Goal: Task Accomplishment & Management: Manage account settings

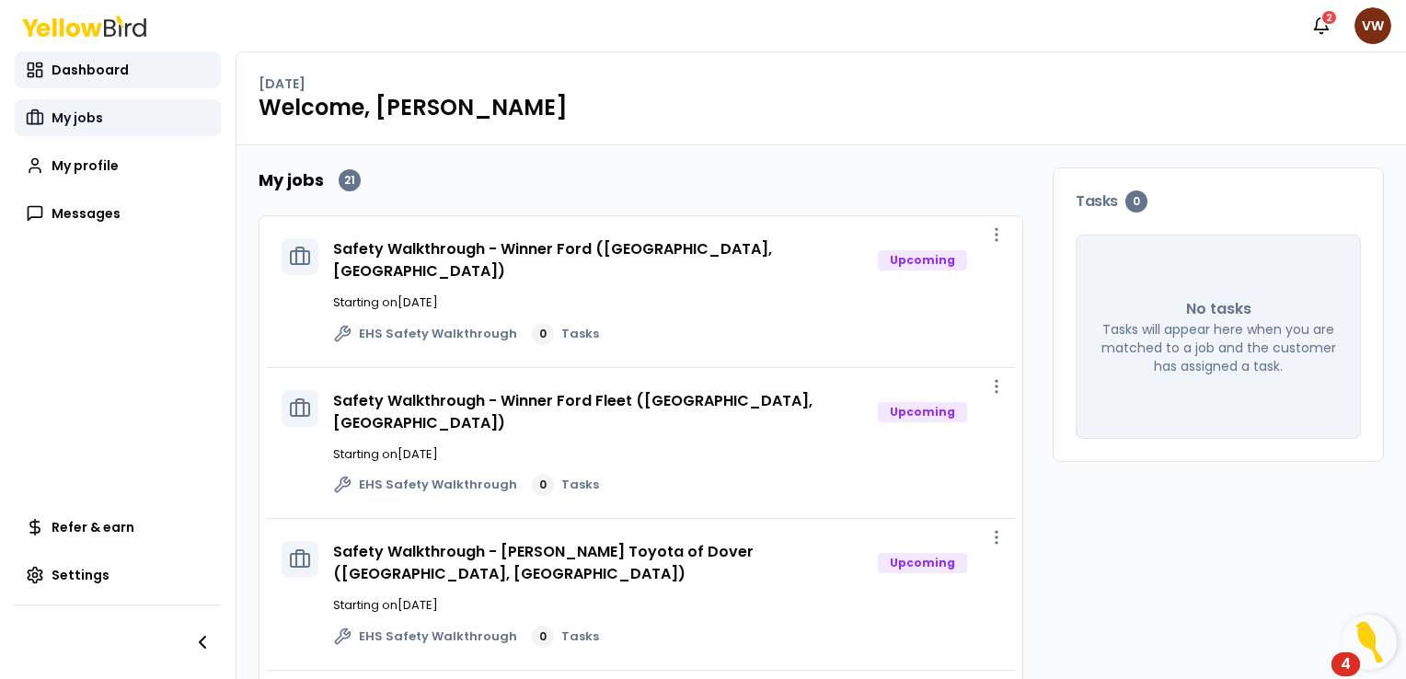
click at [83, 119] on span "My jobs" at bounding box center [78, 118] width 52 height 18
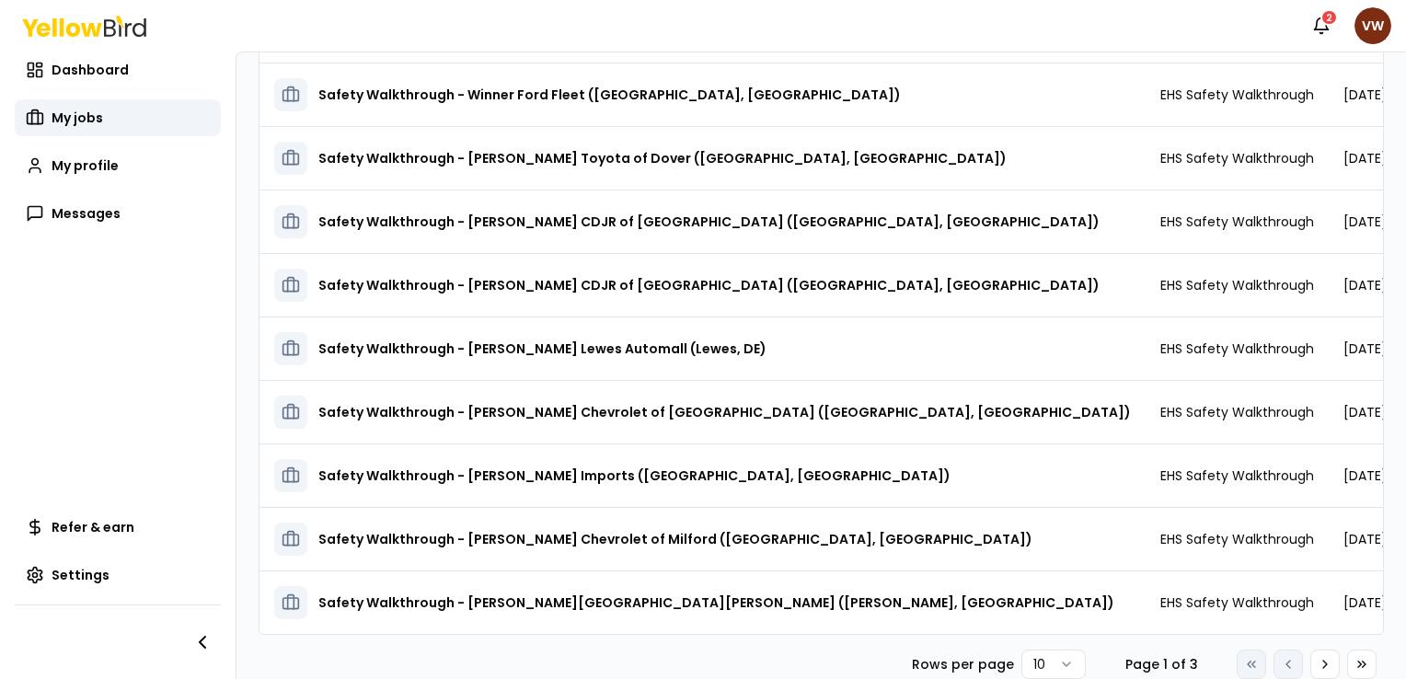
scroll to position [232, 0]
click at [1318, 664] on icon at bounding box center [1325, 664] width 15 height 15
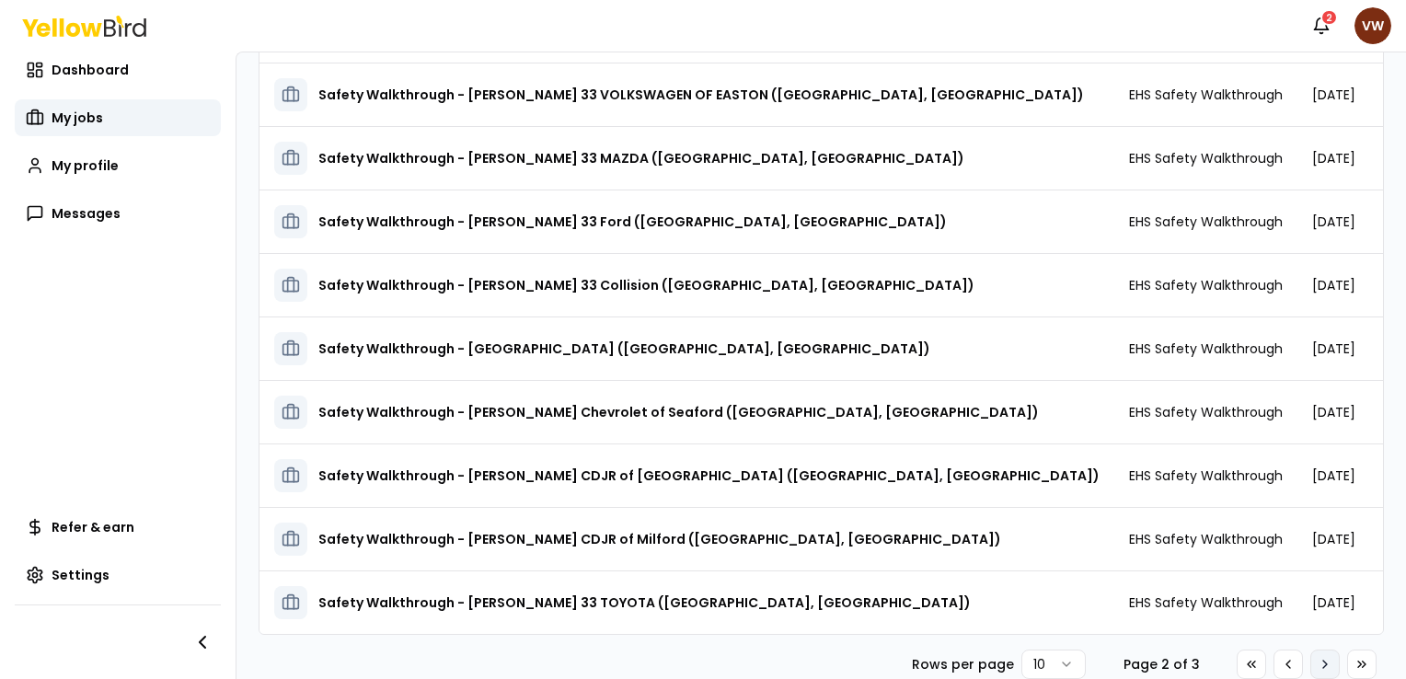
click at [1318, 664] on icon at bounding box center [1325, 664] width 15 height 15
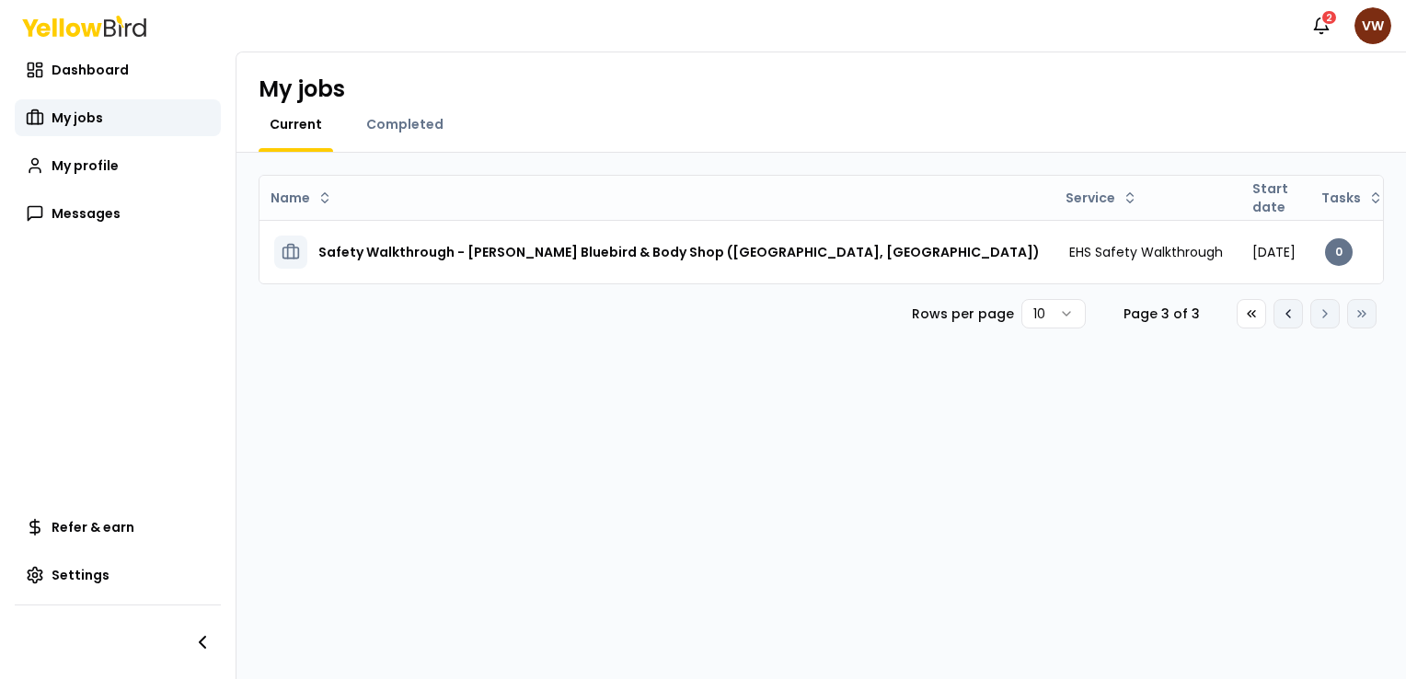
click at [1282, 321] on icon at bounding box center [1288, 313] width 15 height 15
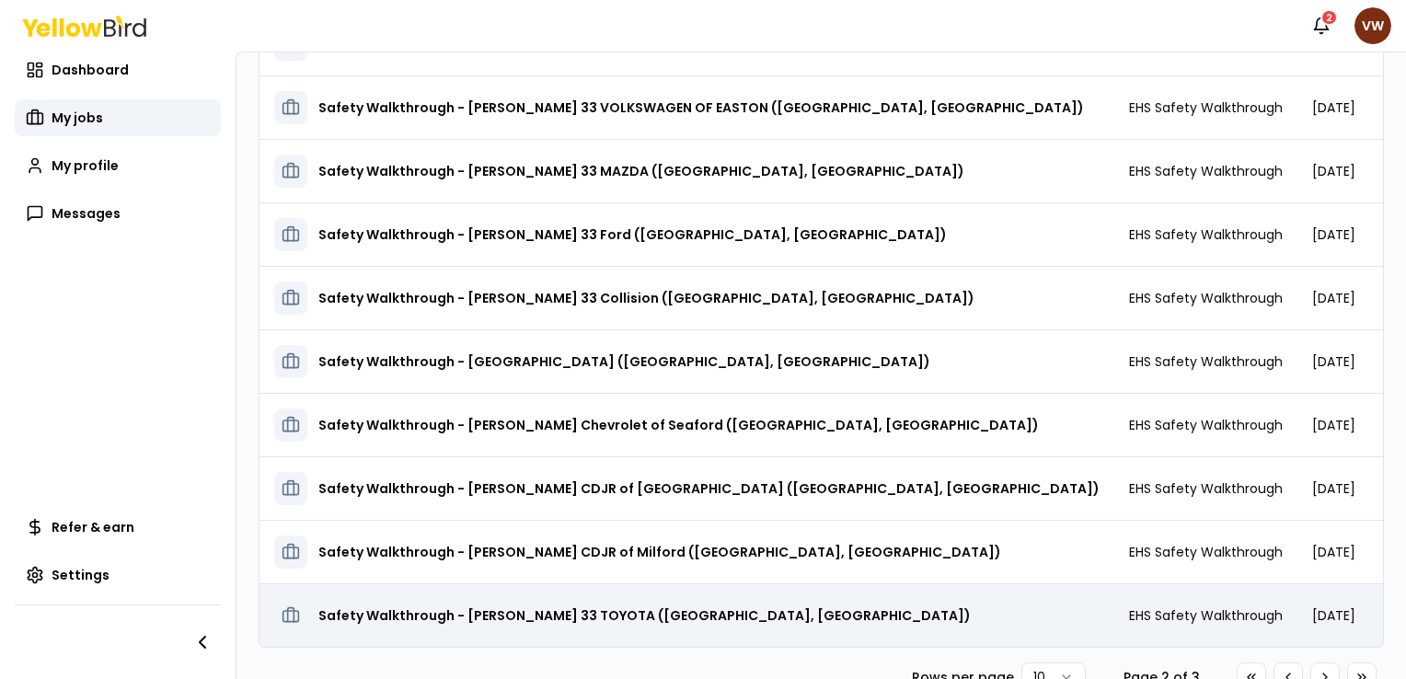
scroll to position [232, 0]
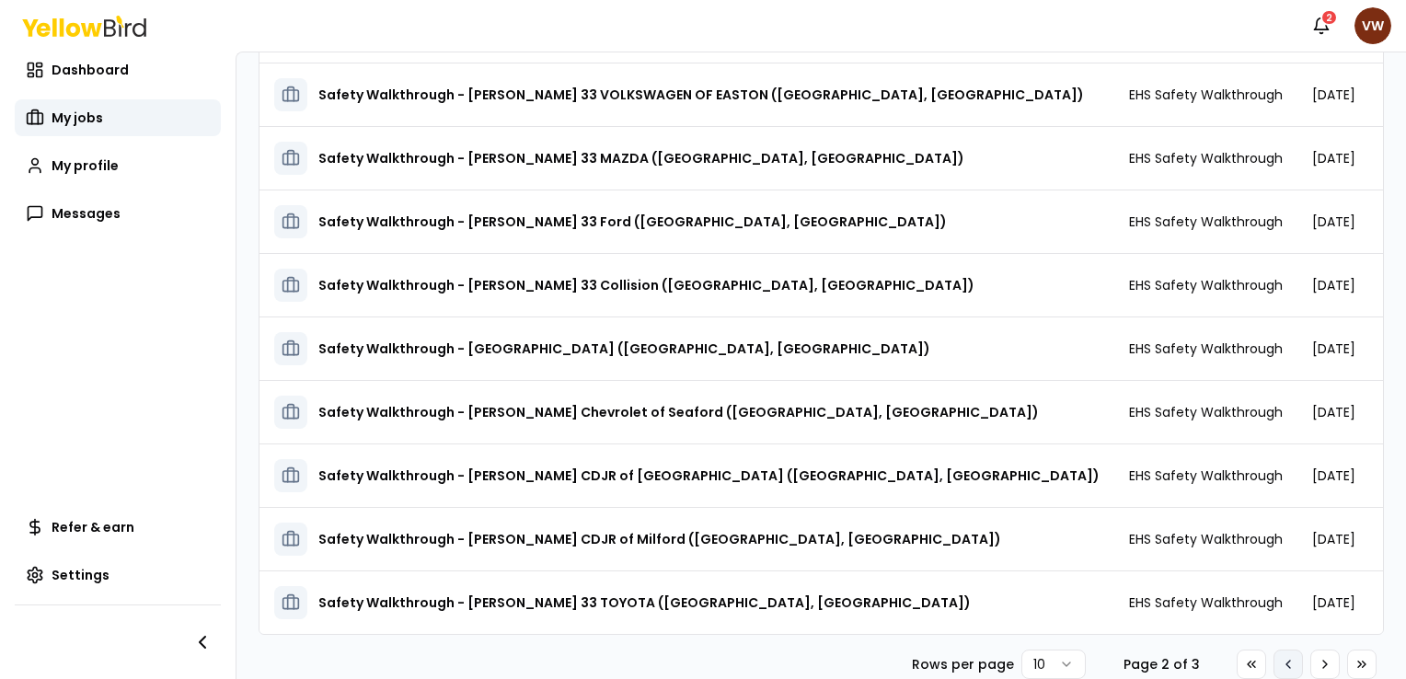
click at [1281, 664] on icon at bounding box center [1288, 664] width 15 height 15
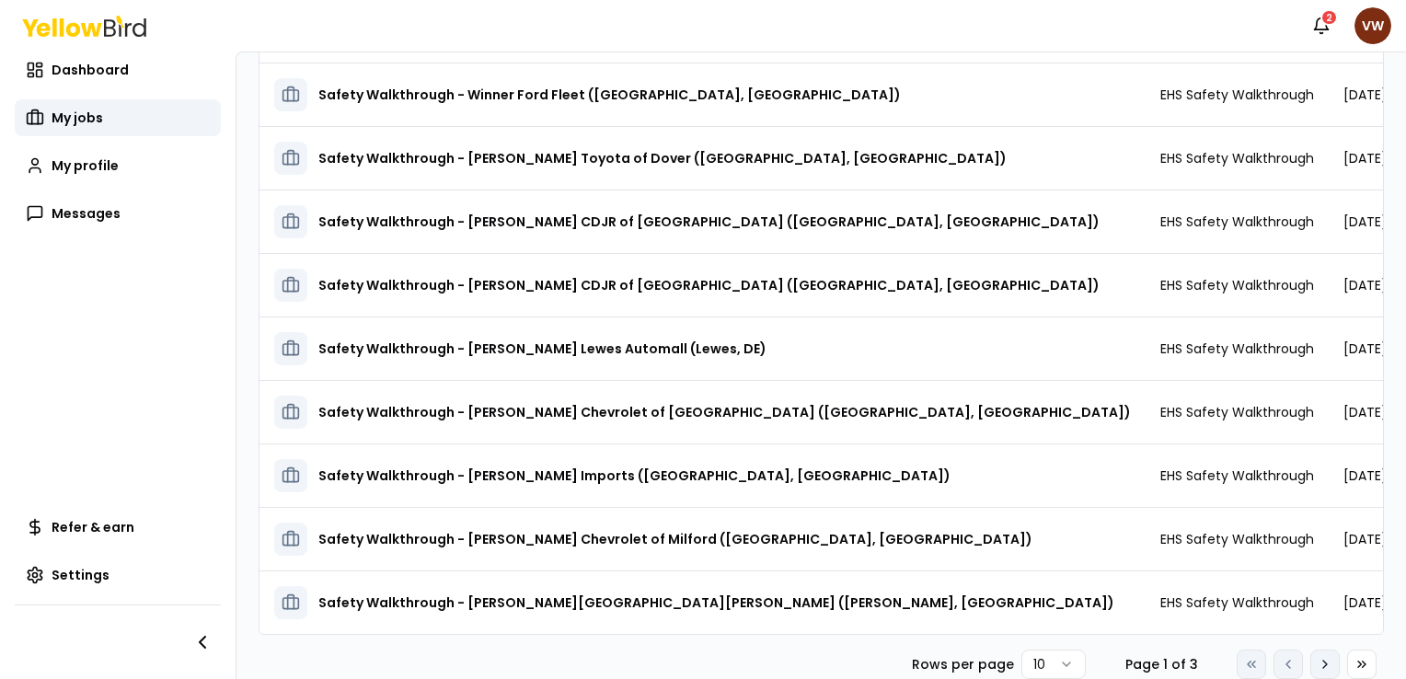
click at [1323, 662] on icon at bounding box center [1325, 664] width 4 height 7
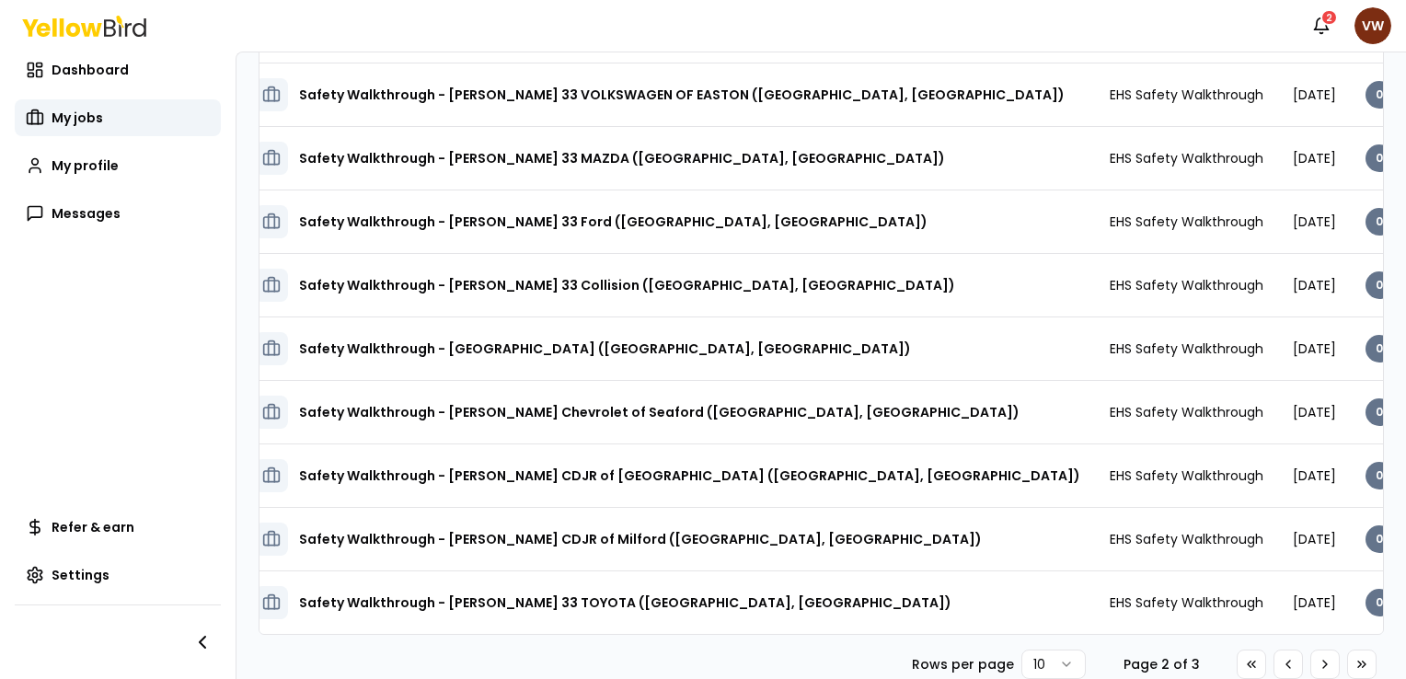
scroll to position [0, 37]
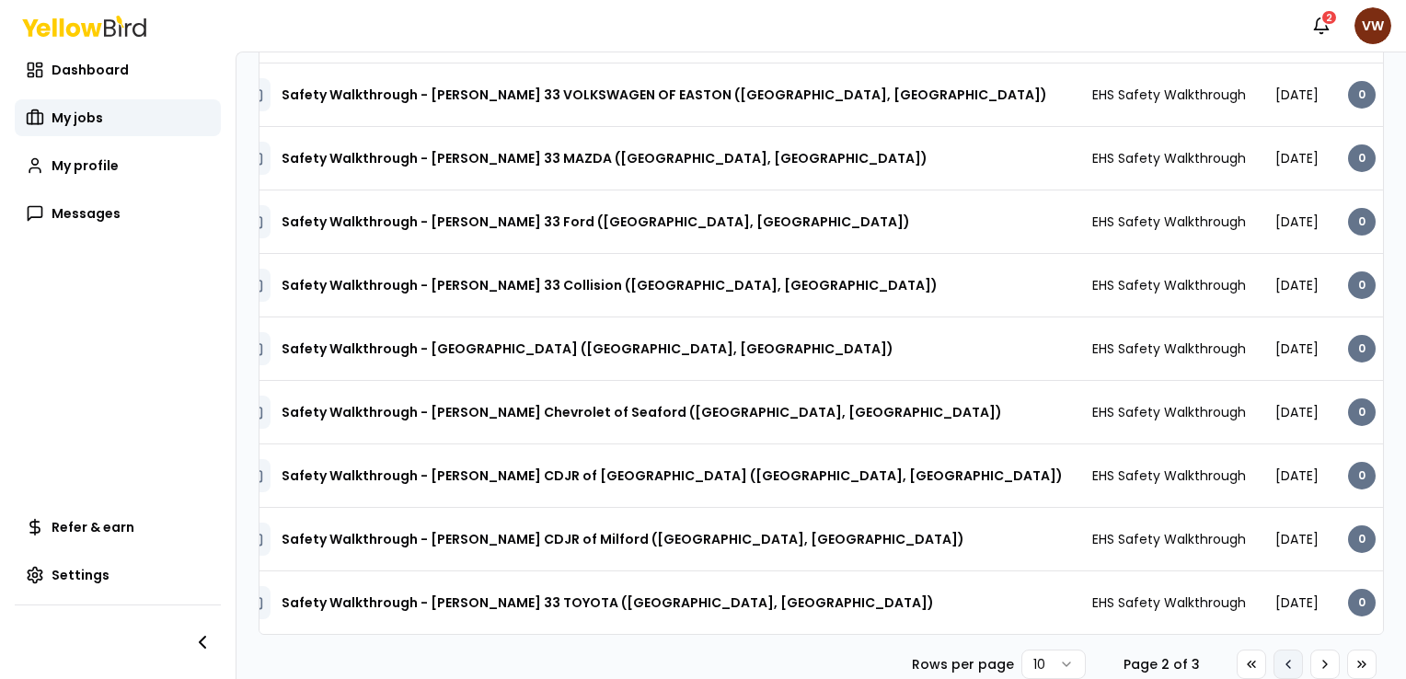
click at [1281, 668] on icon at bounding box center [1288, 664] width 15 height 15
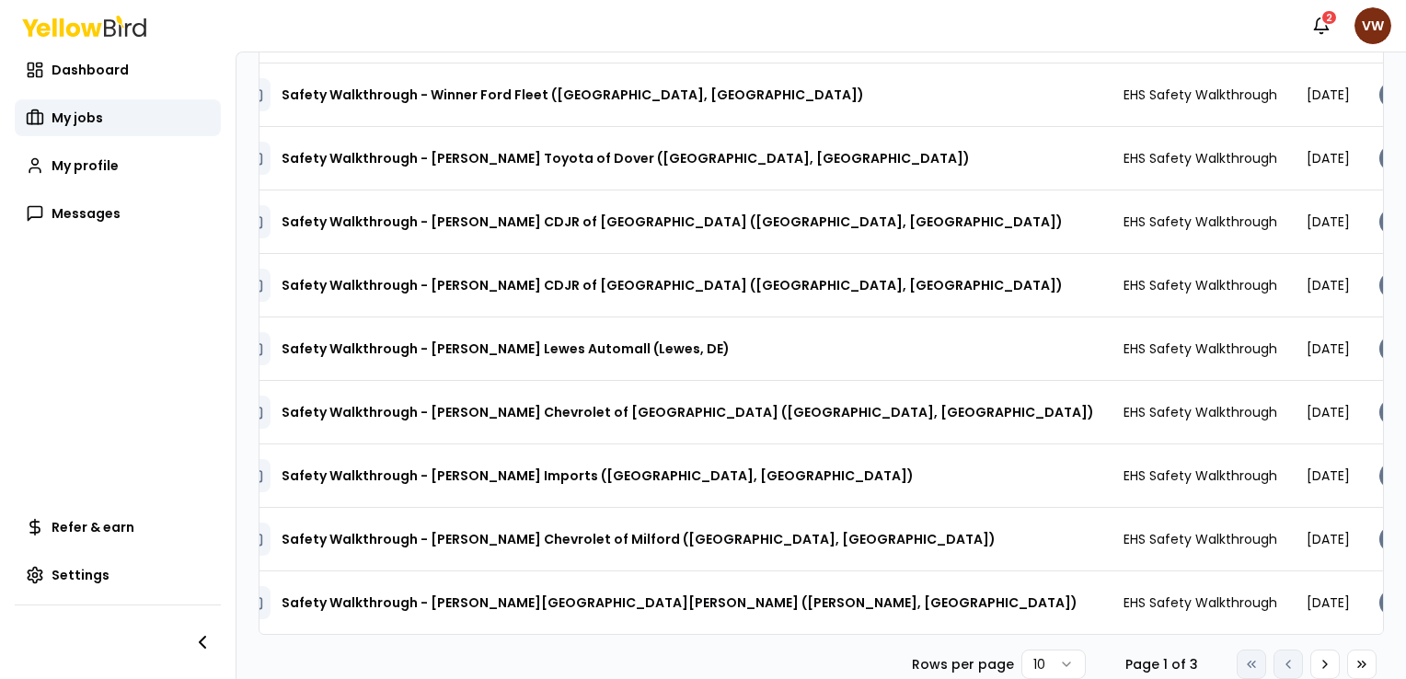
click at [1274, 668] on div "Go to first page Go to previous page Go to next page Go to last page" at bounding box center [1307, 664] width 140 height 29
click at [1323, 665] on icon at bounding box center [1325, 664] width 4 height 7
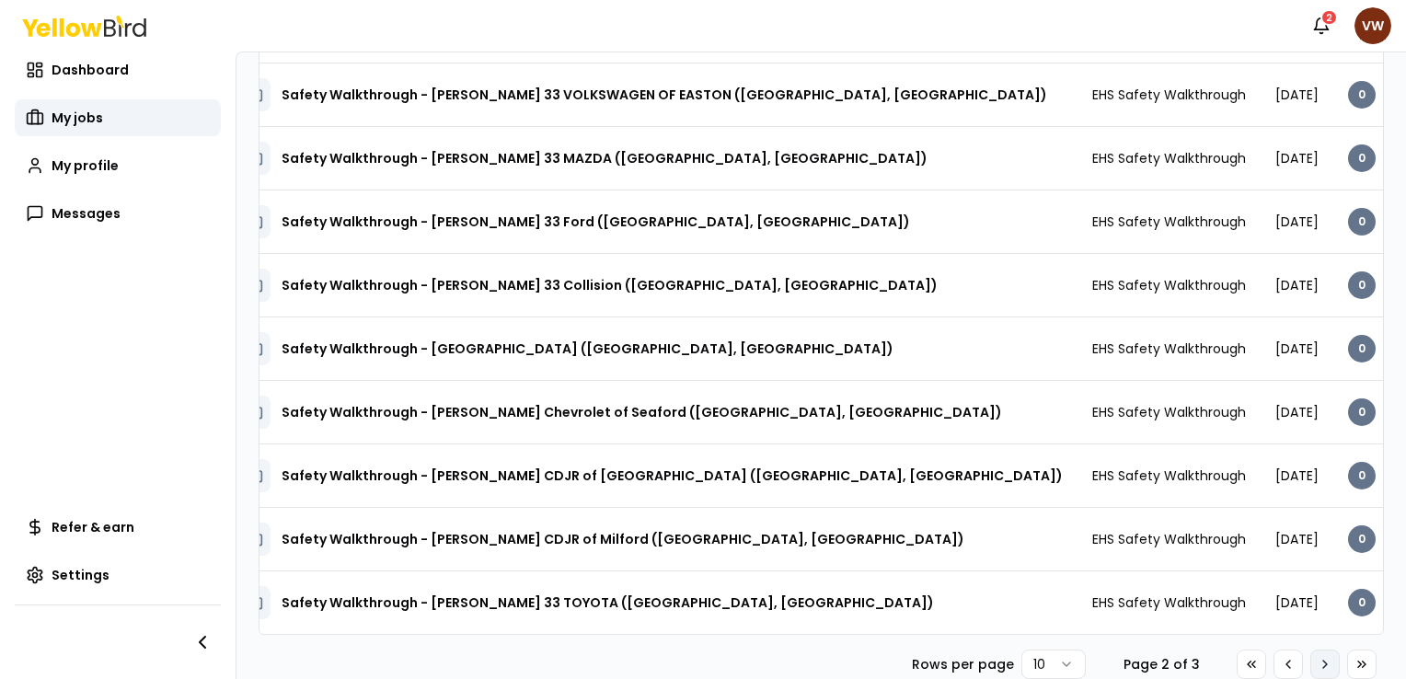
click at [1323, 665] on icon at bounding box center [1325, 664] width 4 height 7
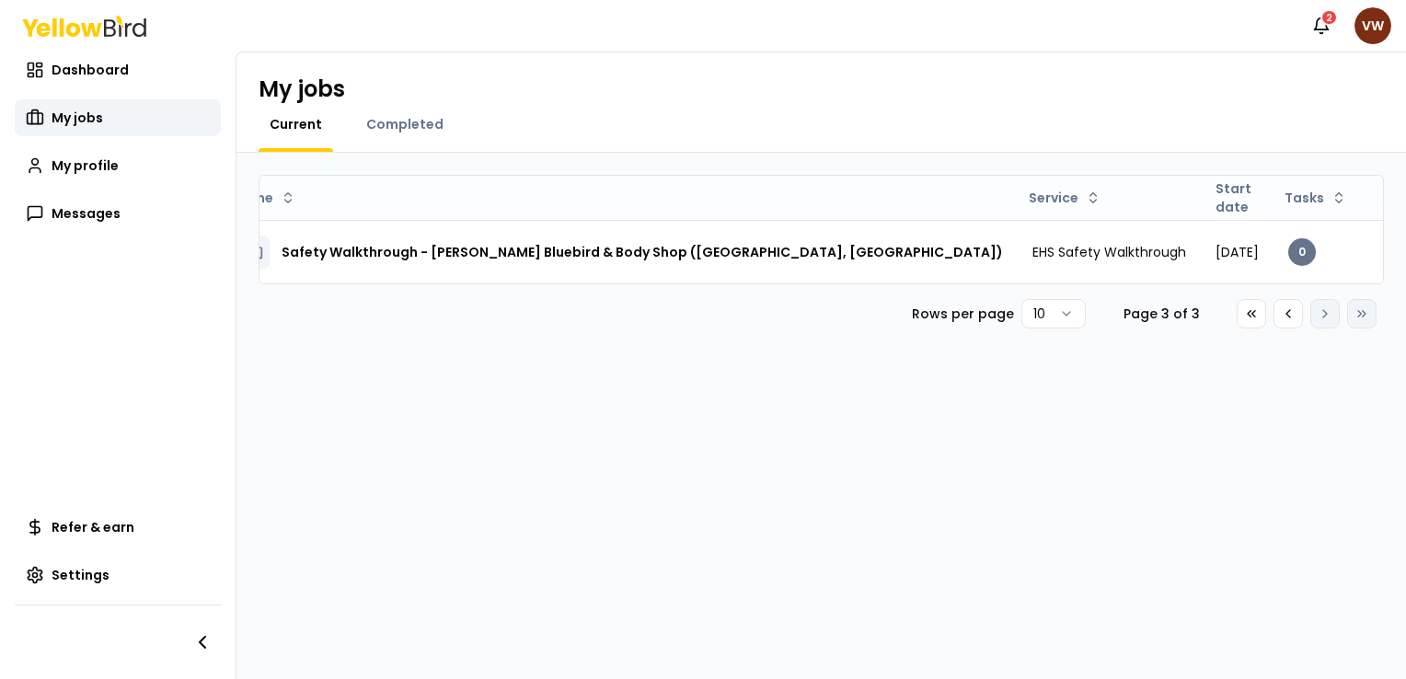
scroll to position [0, 0]
click at [1287, 317] on icon at bounding box center [1288, 313] width 4 height 7
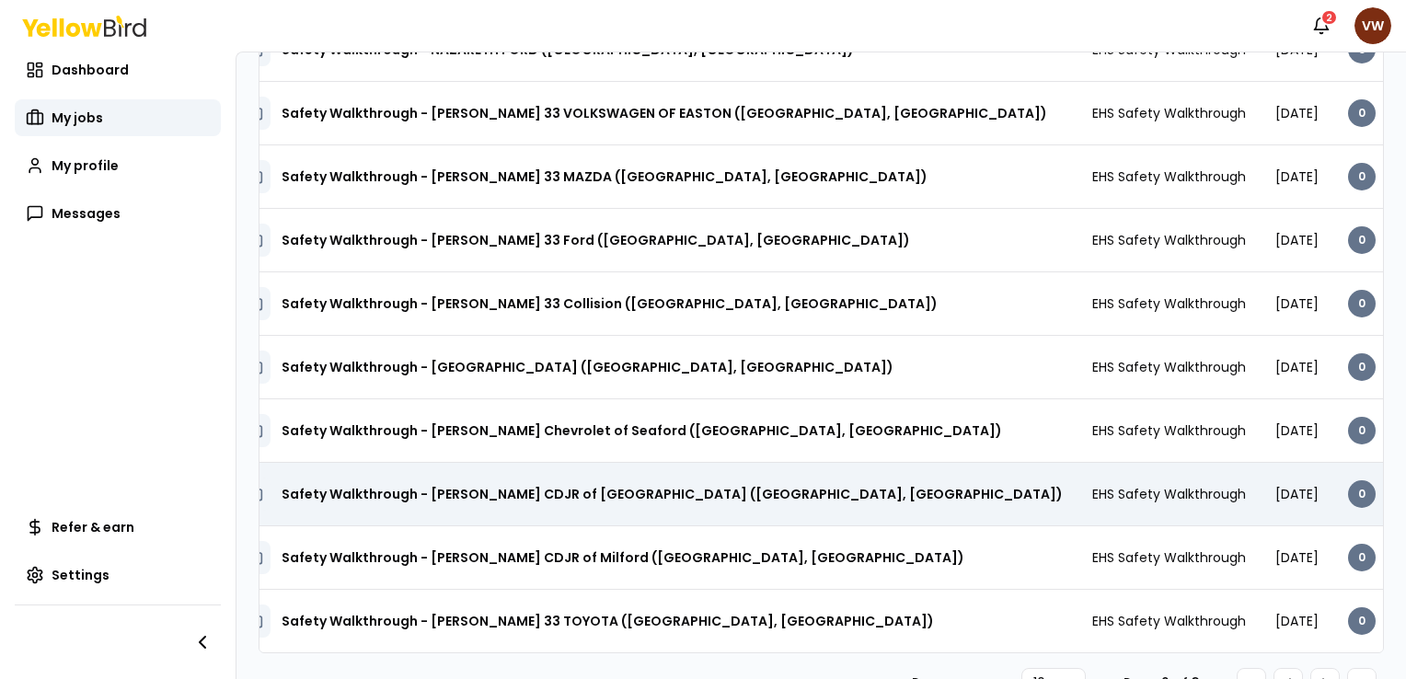
scroll to position [232, 0]
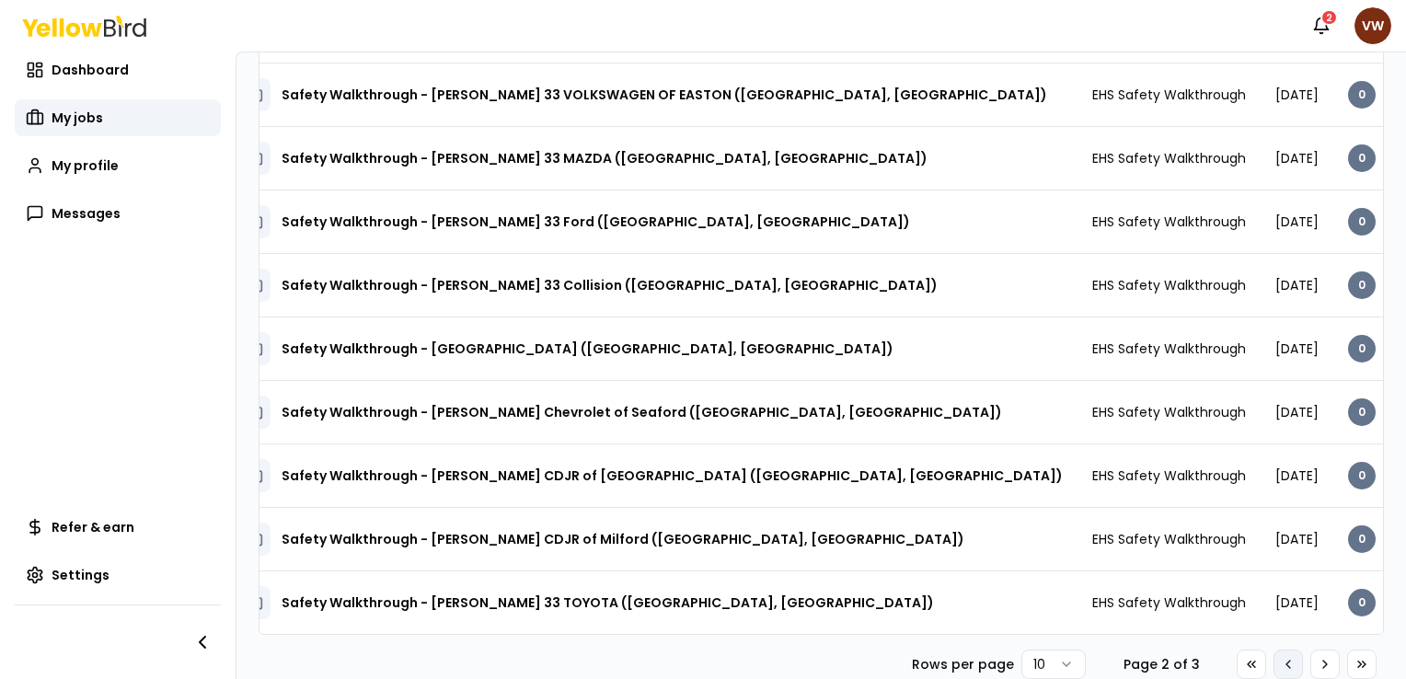
click at [1281, 667] on icon at bounding box center [1288, 664] width 15 height 15
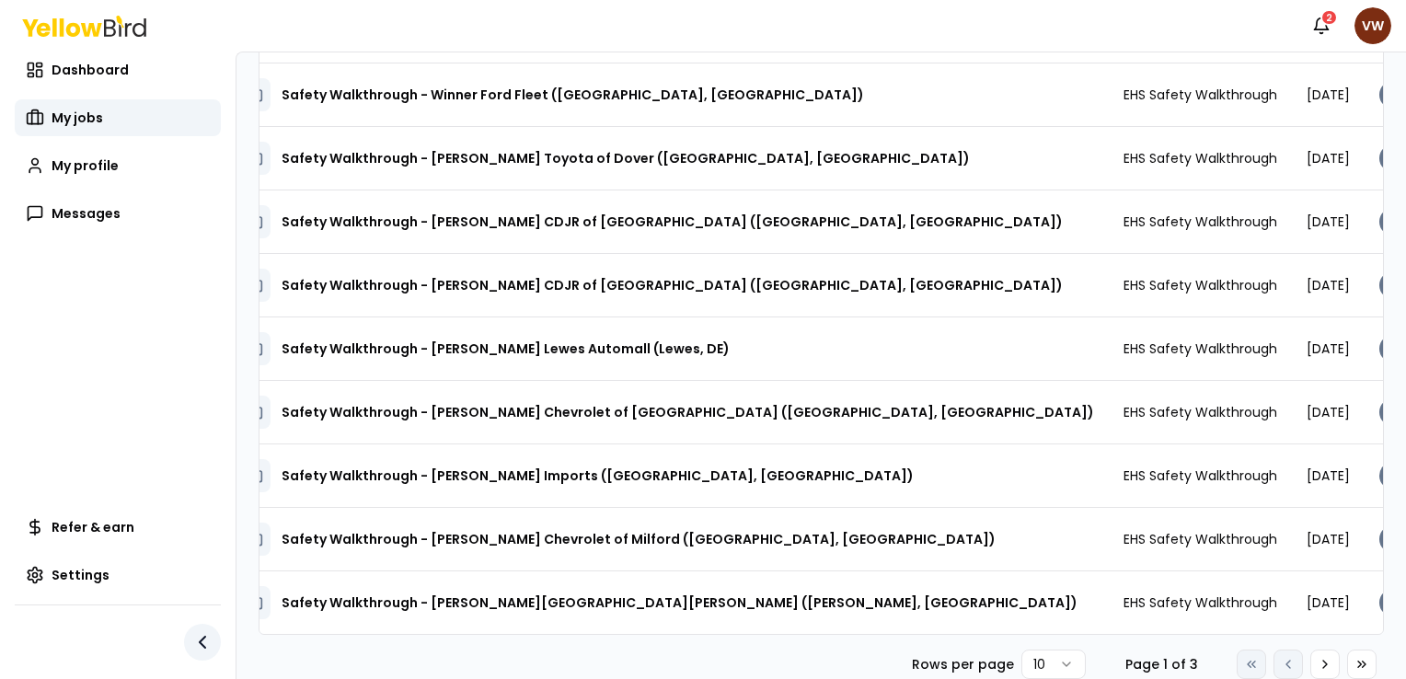
click at [201, 641] on icon "button" at bounding box center [203, 642] width 6 height 11
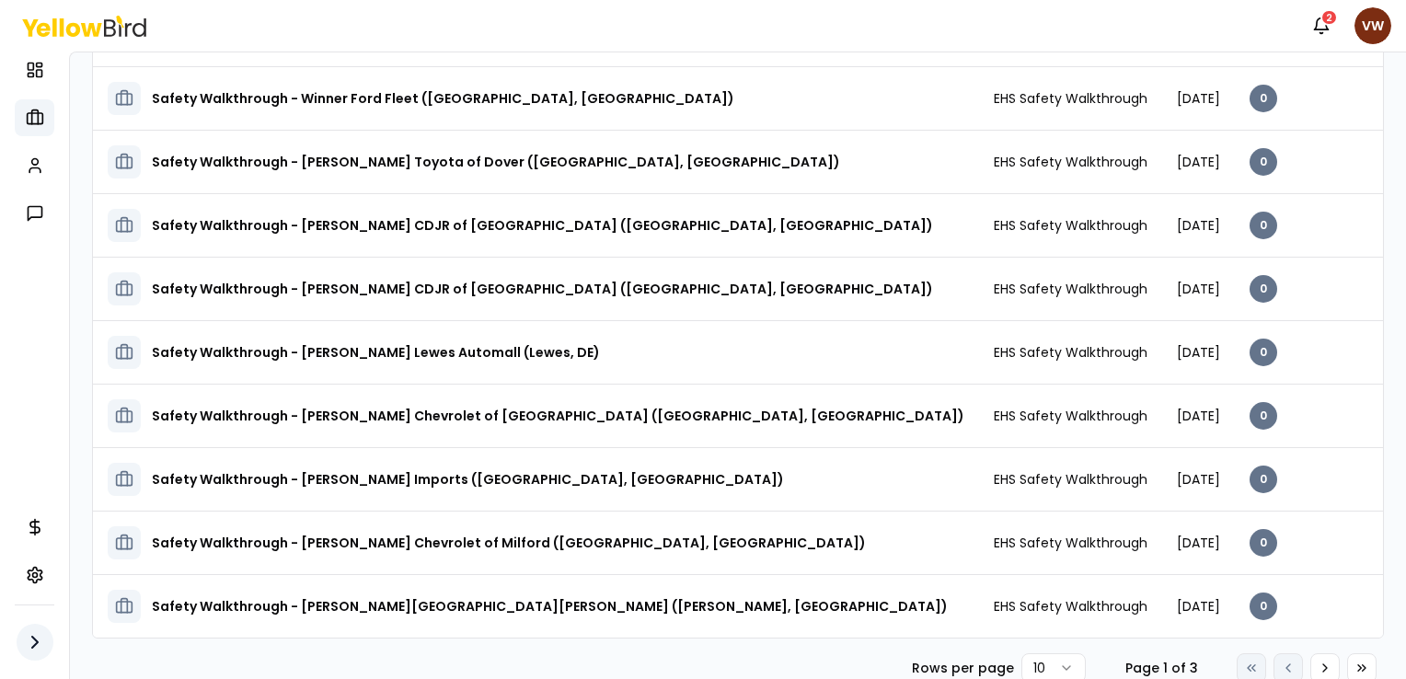
click at [39, 639] on icon "button" at bounding box center [35, 642] width 22 height 22
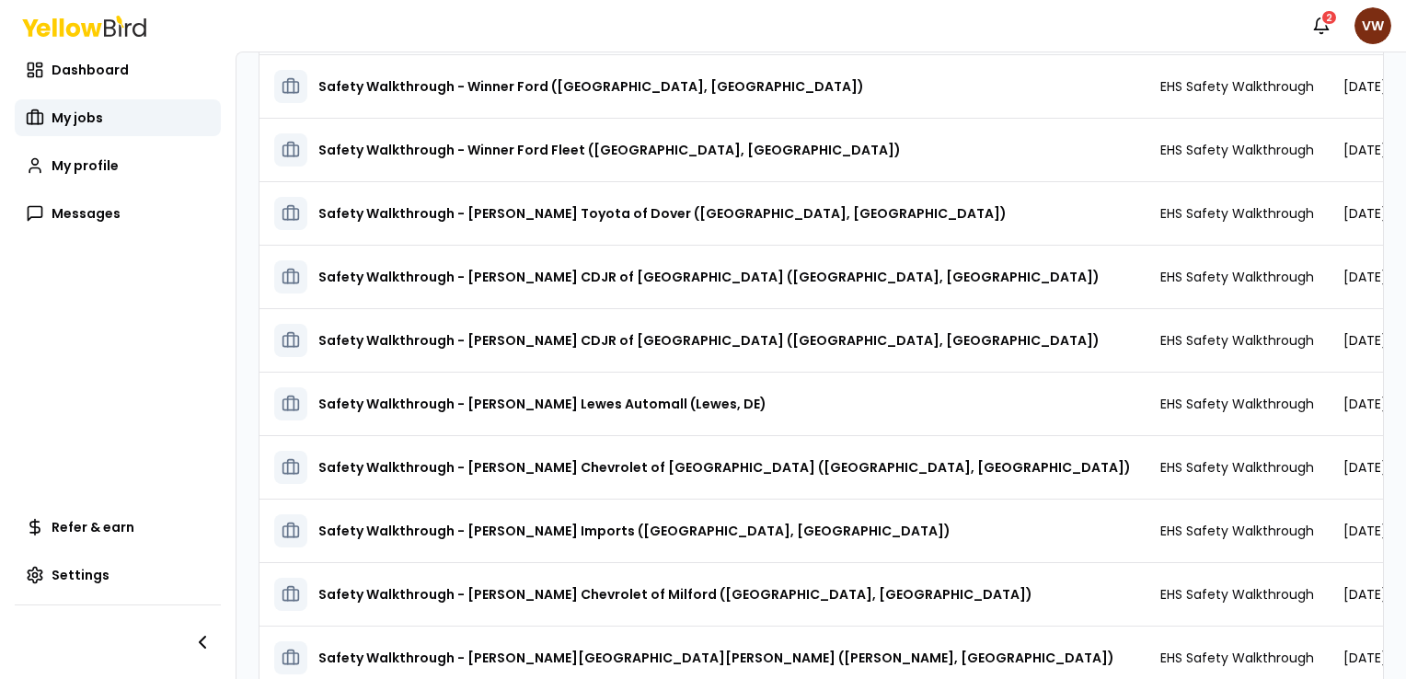
scroll to position [232, 0]
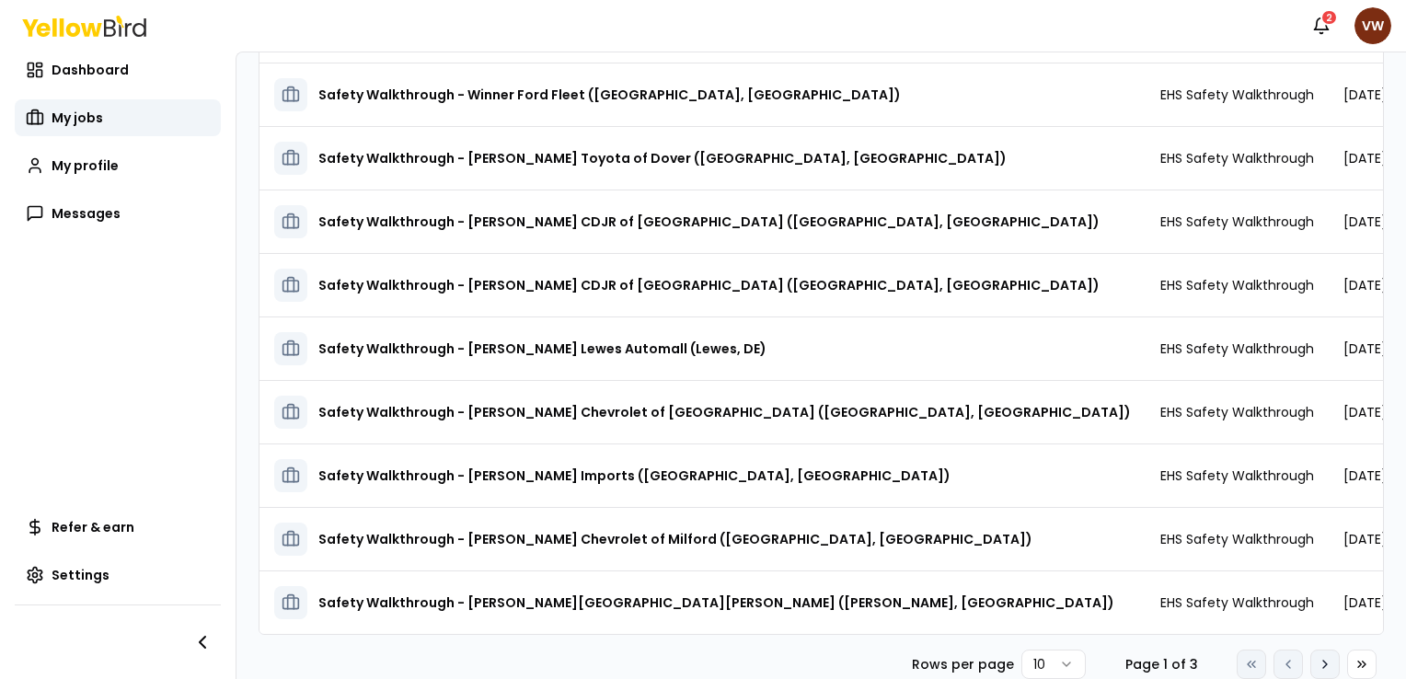
click at [1323, 661] on icon at bounding box center [1325, 664] width 4 height 7
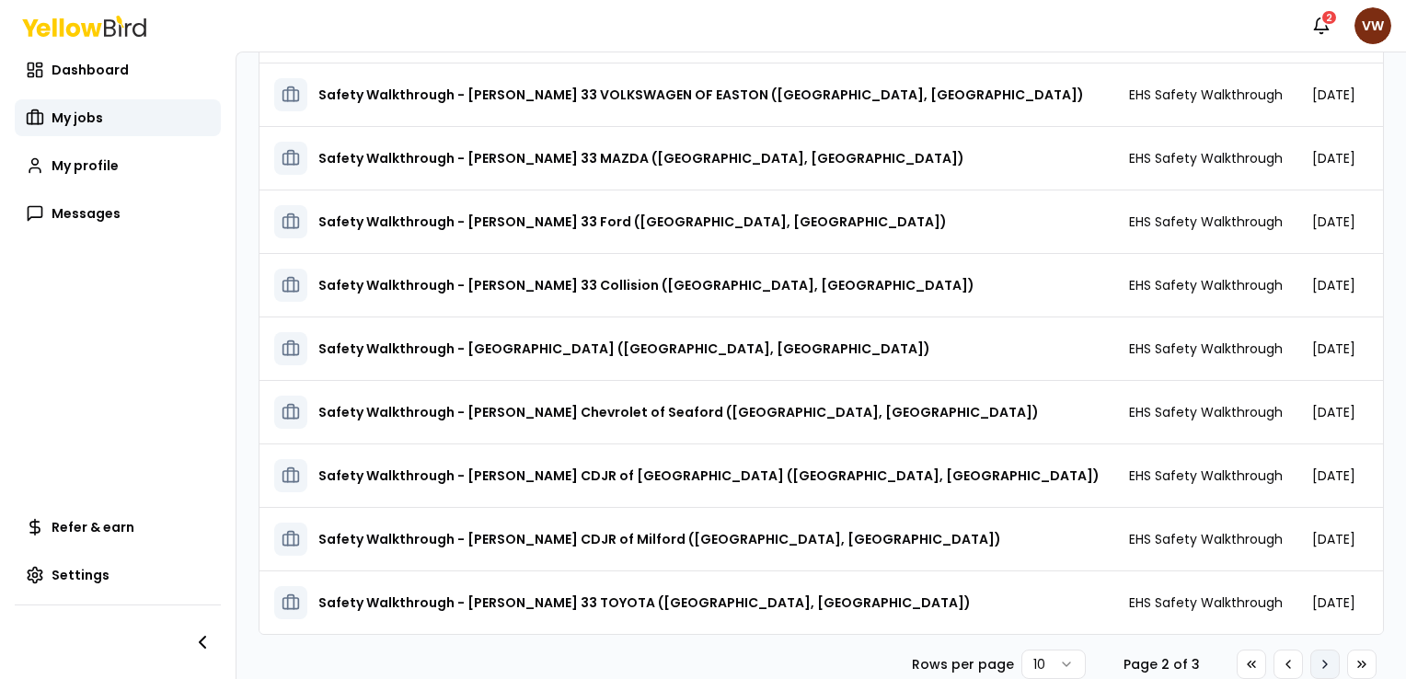
click at [1318, 662] on icon at bounding box center [1325, 664] width 15 height 15
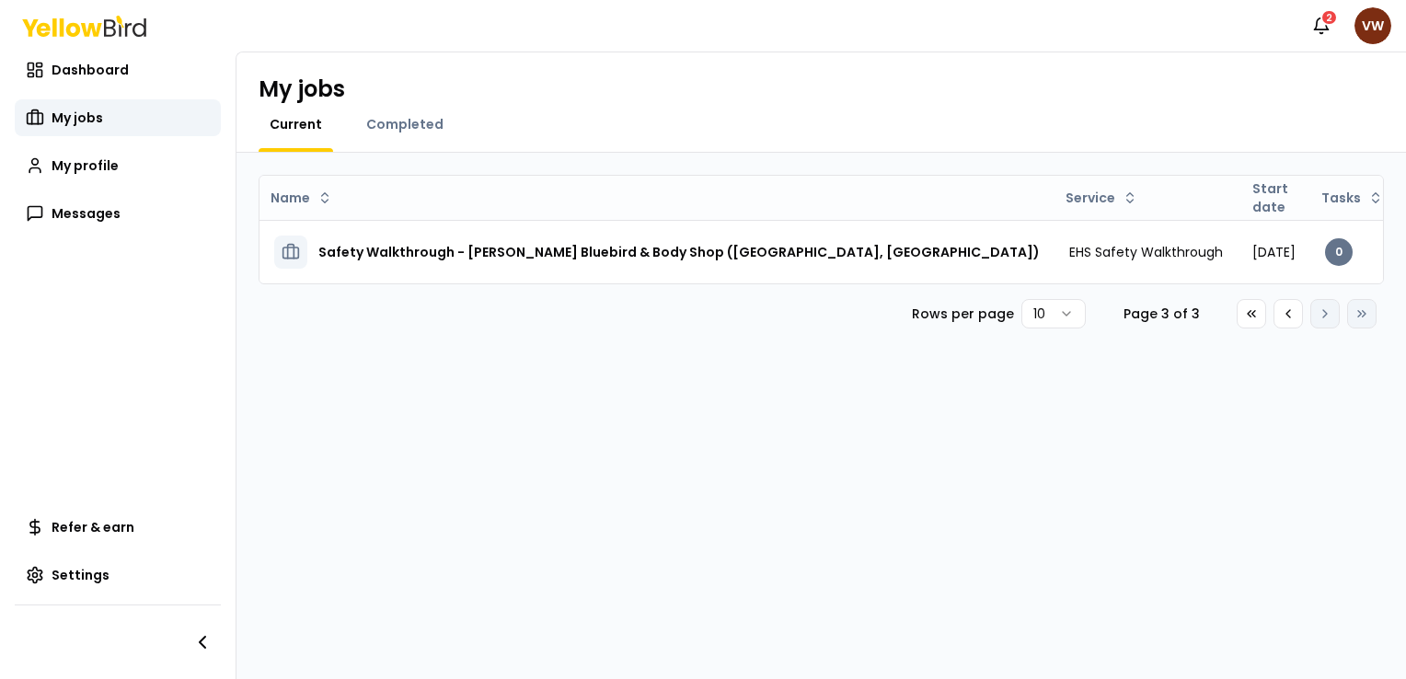
scroll to position [0, 0]
